Goal: Task Accomplishment & Management: Use online tool/utility

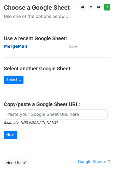
click at [7, 48] on strong "MergeMail" at bounding box center [15, 46] width 23 height 5
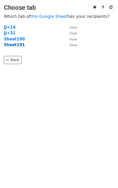
click at [13, 45] on strong "Sheet191" at bounding box center [14, 44] width 21 height 5
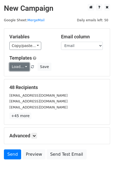
click at [23, 69] on link "Load..." at bounding box center [19, 67] width 20 height 8
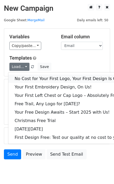
click at [32, 74] on link "No Cost for Your First Logo, Your First Design Is On Us!" at bounding box center [71, 78] width 126 height 8
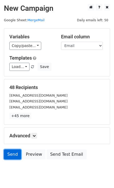
click at [15, 155] on link "Send" at bounding box center [12, 154] width 17 height 10
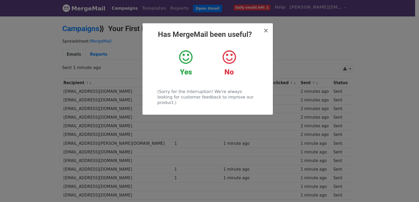
click at [198, 134] on div "× Has MergeMail been useful? Yes No (Sorry for the interruption! We're always l…" at bounding box center [209, 109] width 419 height 187
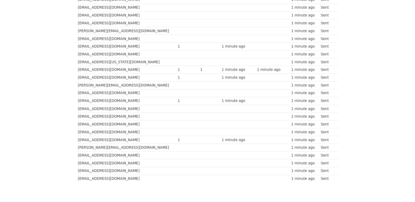
scroll to position [300, 0]
